Goal: Check status

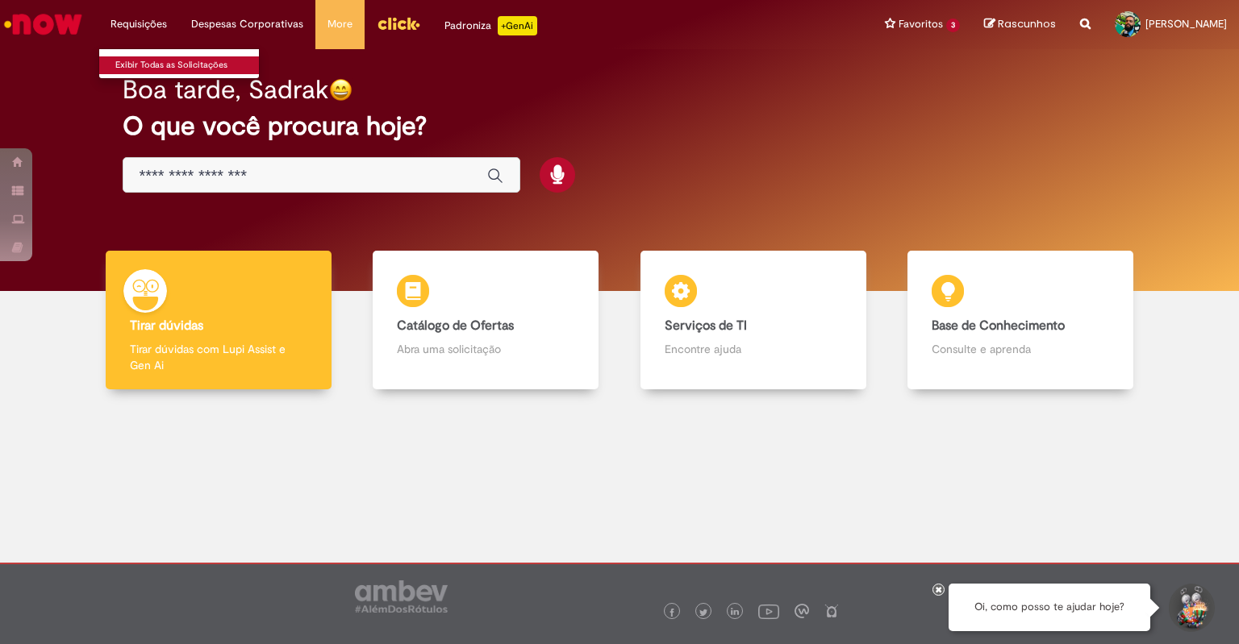
click at [151, 60] on link "Exibir Todas as Solicitações" at bounding box center [187, 65] width 177 height 18
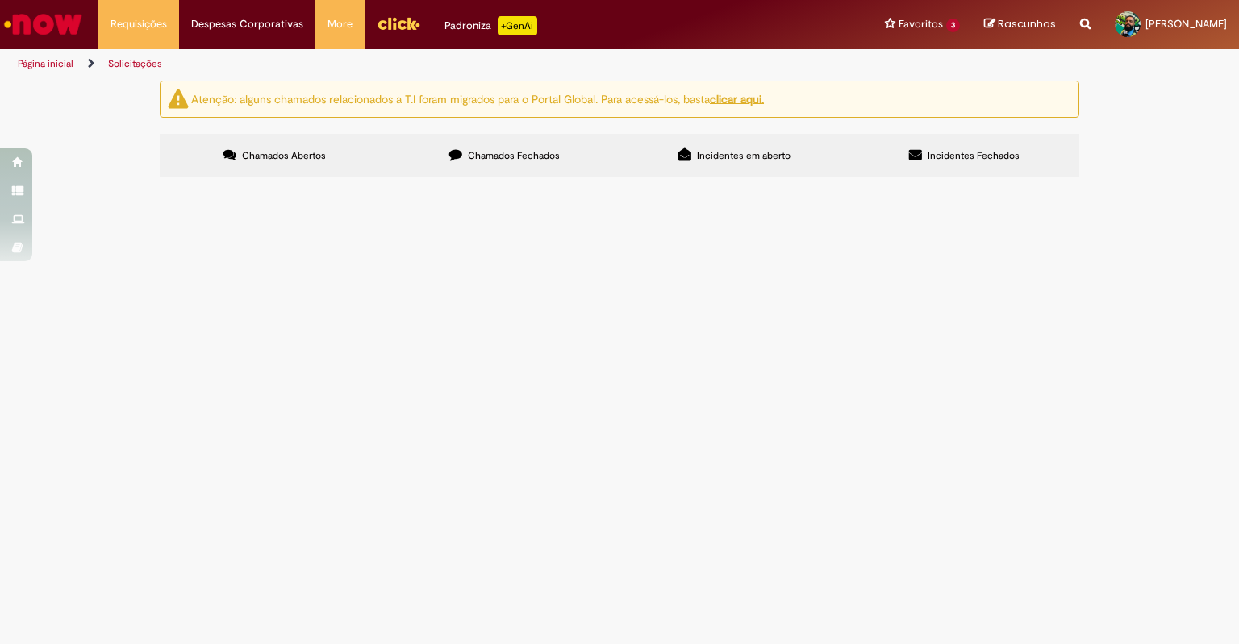
click at [508, 156] on span "Chamados Fechados" at bounding box center [514, 155] width 92 height 13
click at [0, 0] on span "Repor os analisadores de Gases reprovados na Calibração" at bounding box center [0, 0] width 0 height 0
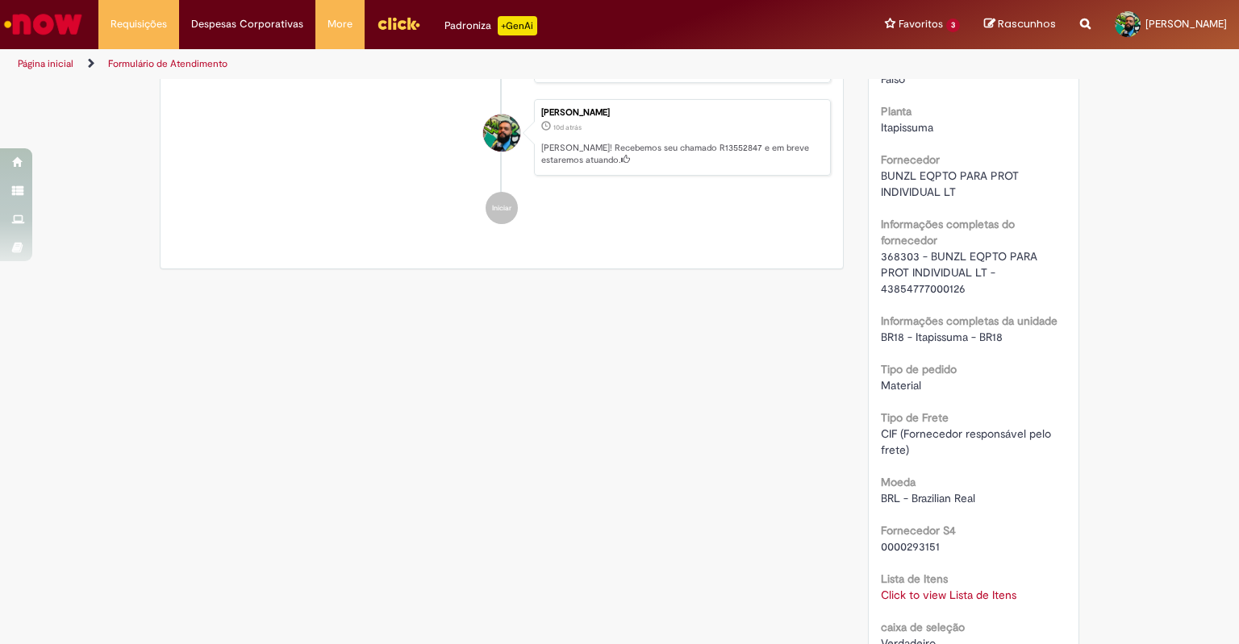
scroll to position [1129, 0]
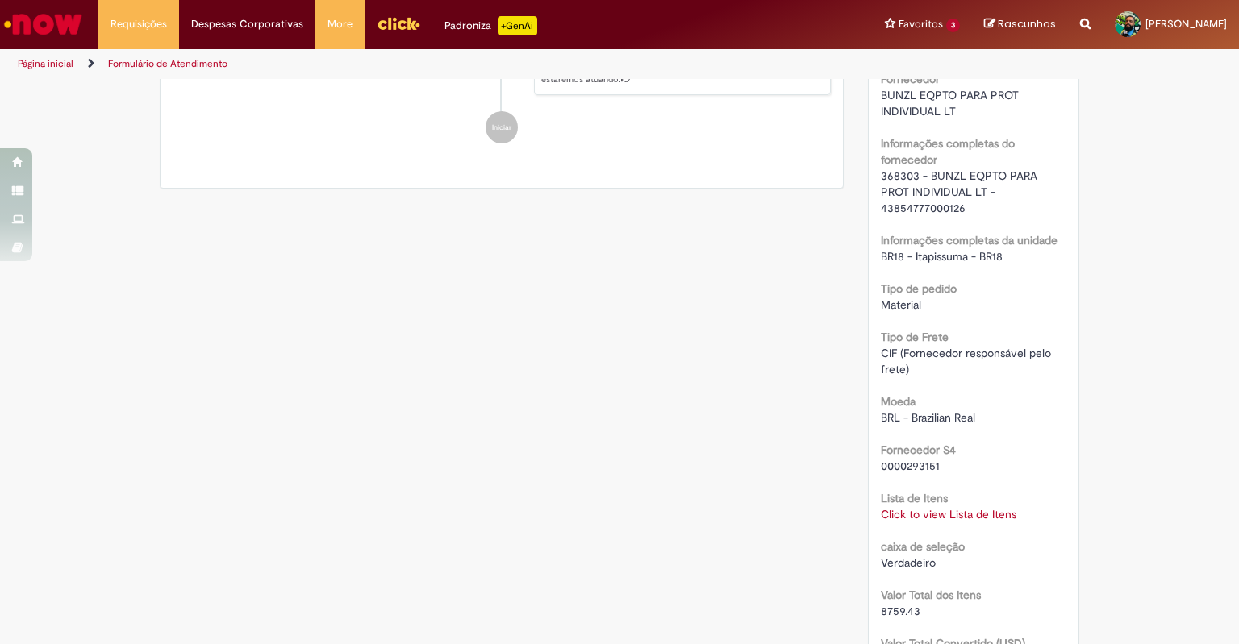
click at [957, 509] on link "Click to view Lista de Itens" at bounding box center [949, 514] width 136 height 15
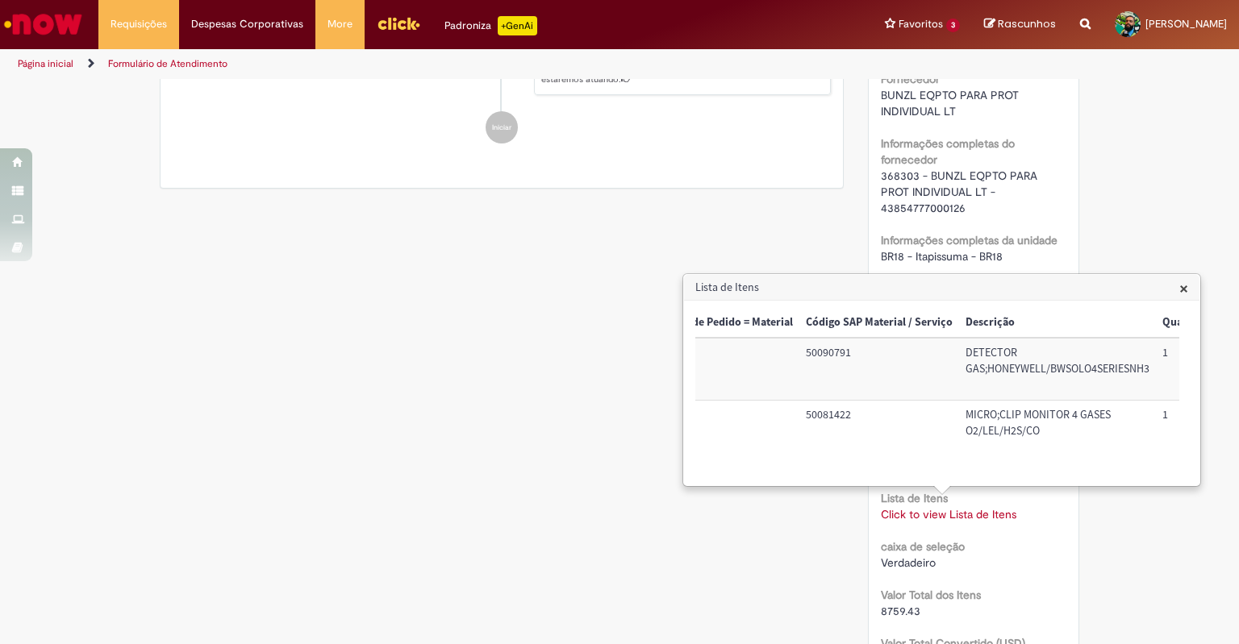
scroll to position [0, 0]
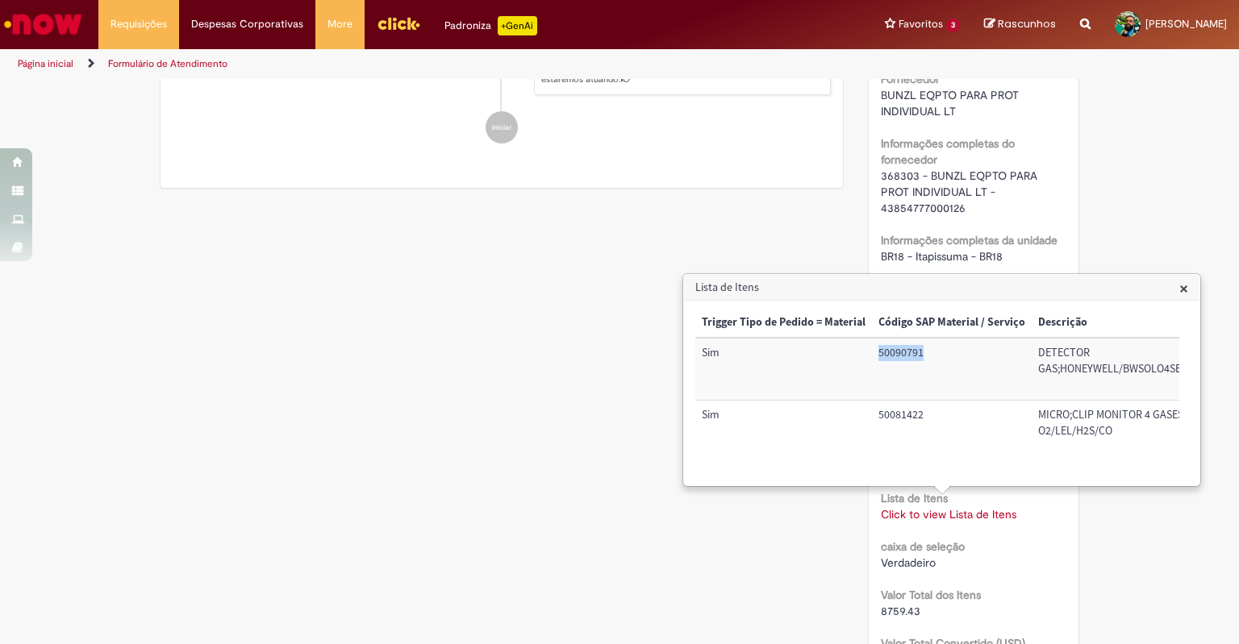
drag, startPoint x: 907, startPoint y: 360, endPoint x: 870, endPoint y: 357, distance: 37.2
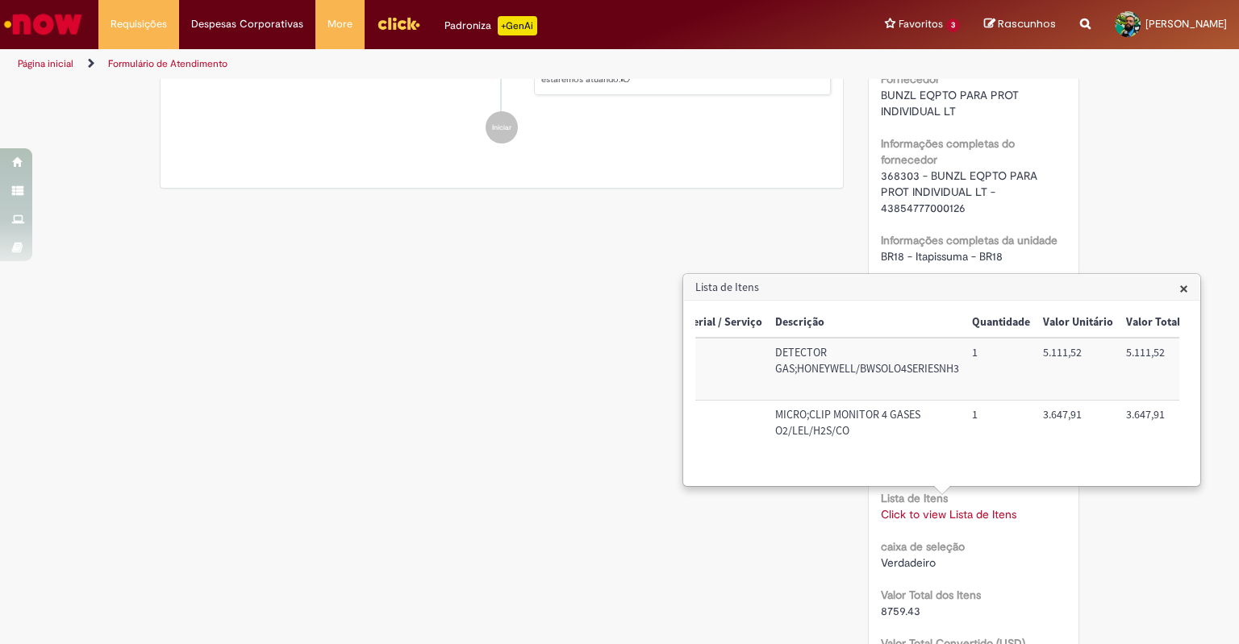
scroll to position [0, 267]
drag, startPoint x: 768, startPoint y: 352, endPoint x: 955, endPoint y: 369, distance: 188.0
click at [955, 369] on td "DETECTOR GAS;HONEYWELL/BWSOLO4SERIESNH3" at bounding box center [863, 369] width 197 height 62
copy td "DETECTOR GAS;HONEYWELL/BWSOLO4SERIESNH3"
drag, startPoint x: 1078, startPoint y: 355, endPoint x: 1034, endPoint y: 361, distance: 44.7
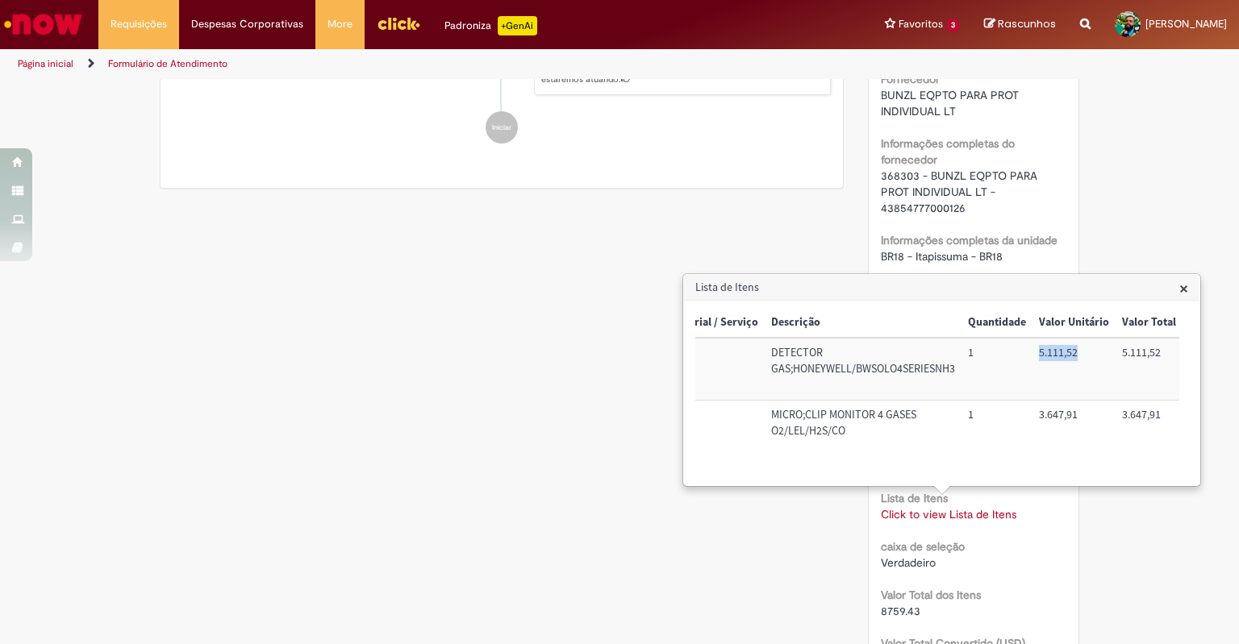
click at [1034, 361] on td "5.111,52" at bounding box center [1073, 369] width 83 height 62
copy td "5.111,52"
